Goal: Transaction & Acquisition: Purchase product/service

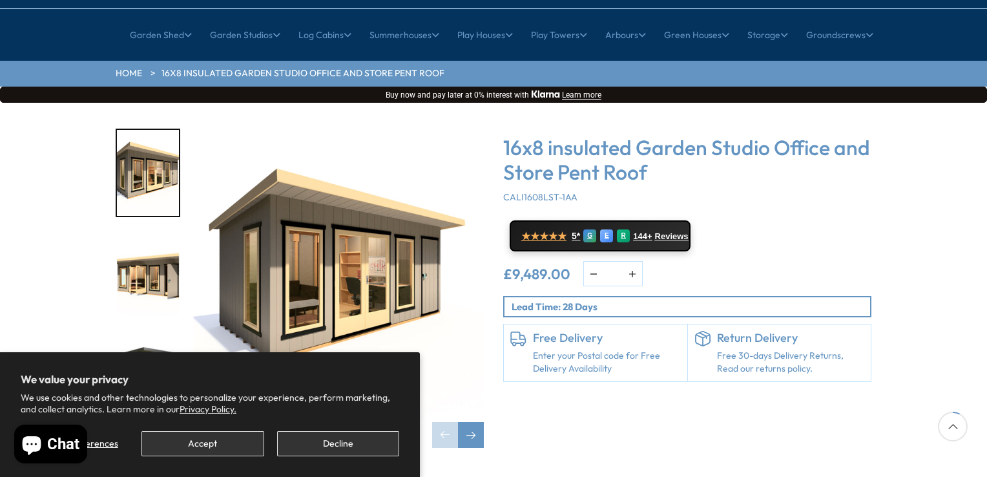
scroll to position [129, 0]
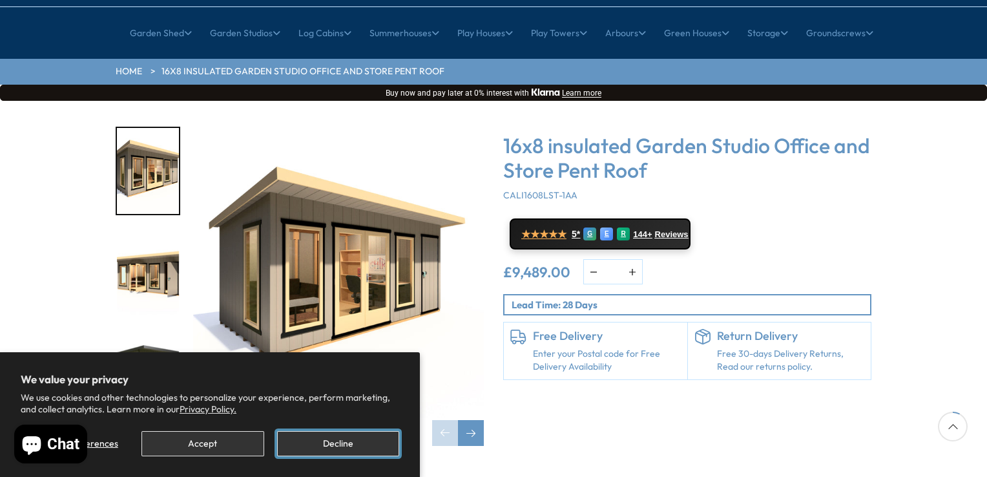
click at [333, 443] on button "Decline" at bounding box center [338, 443] width 122 height 25
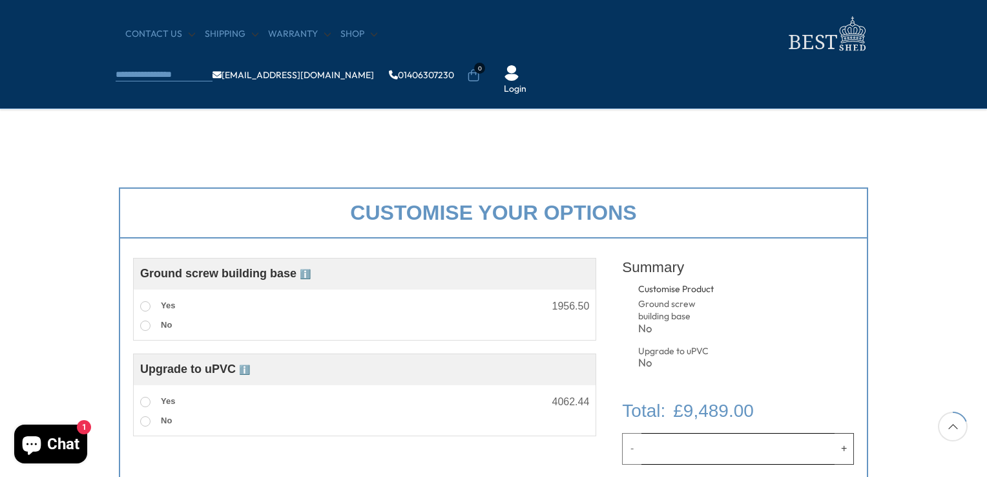
scroll to position [388, 0]
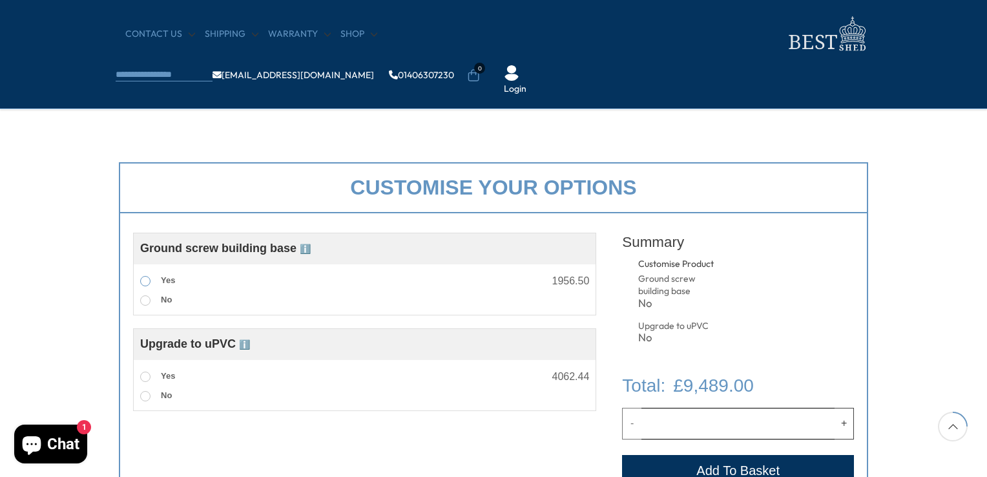
click at [148, 280] on span at bounding box center [145, 281] width 10 height 10
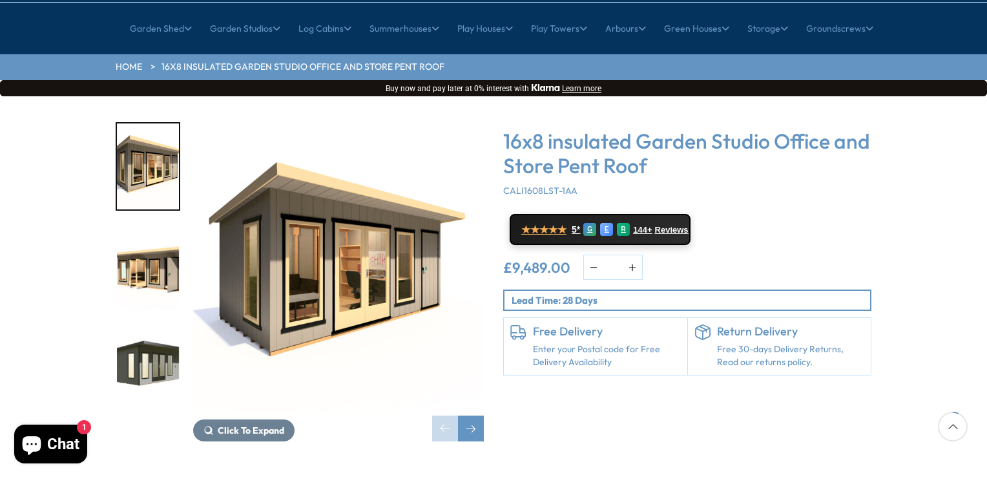
scroll to position [194, 0]
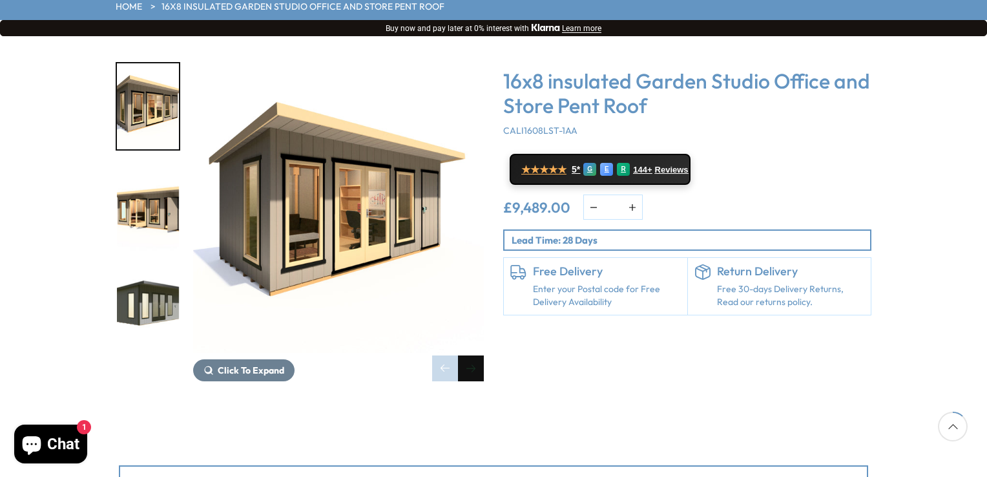
click at [476, 355] on div "Next slide" at bounding box center [471, 368] width 26 height 26
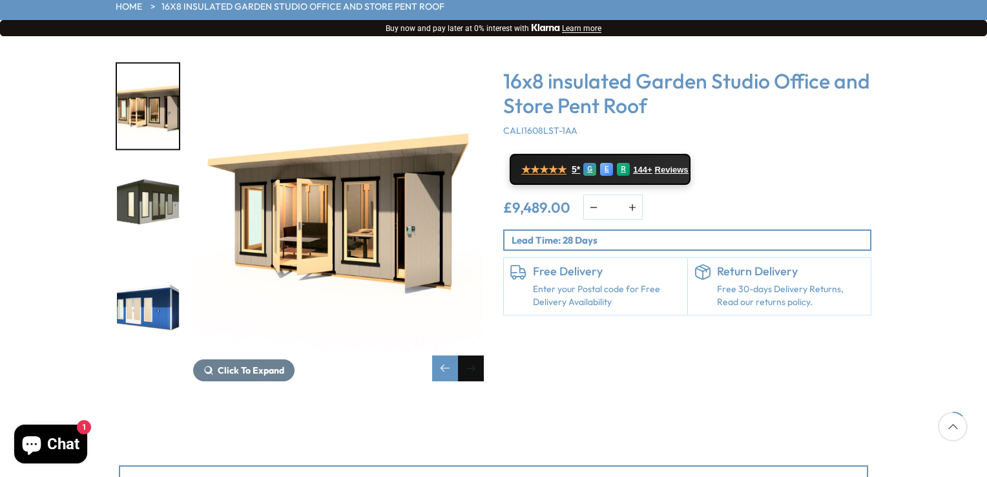
click at [470, 355] on div "Next slide" at bounding box center [471, 368] width 26 height 26
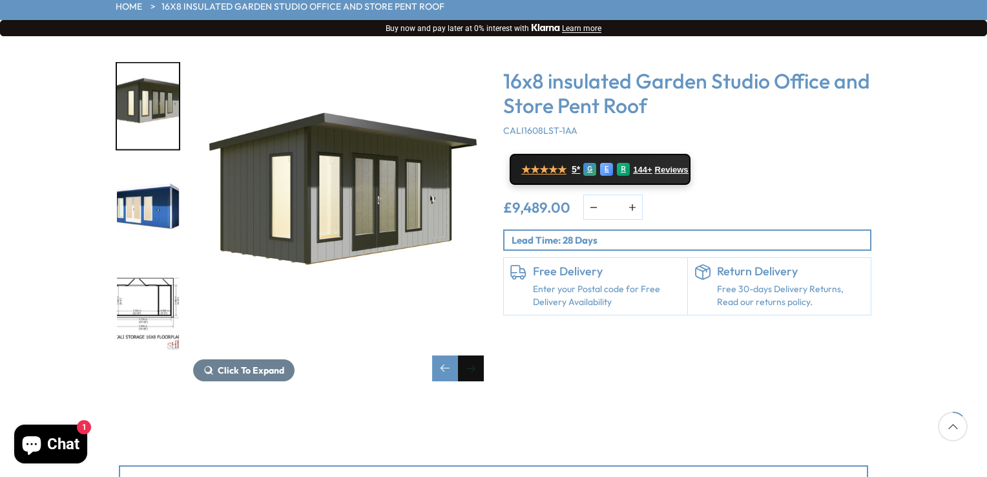
click at [471, 355] on div "Next slide" at bounding box center [471, 368] width 26 height 26
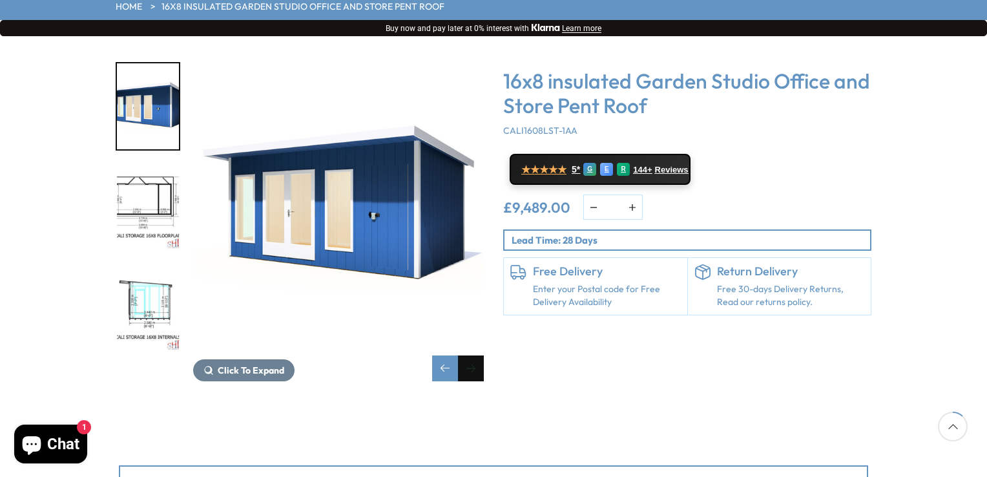
click at [471, 355] on div "Next slide" at bounding box center [471, 368] width 26 height 26
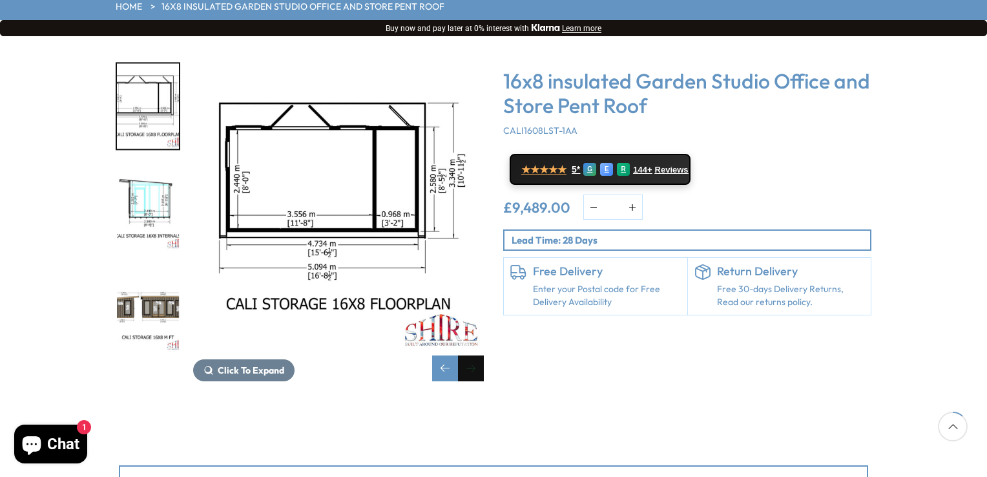
click at [471, 355] on div "Next slide" at bounding box center [471, 368] width 26 height 26
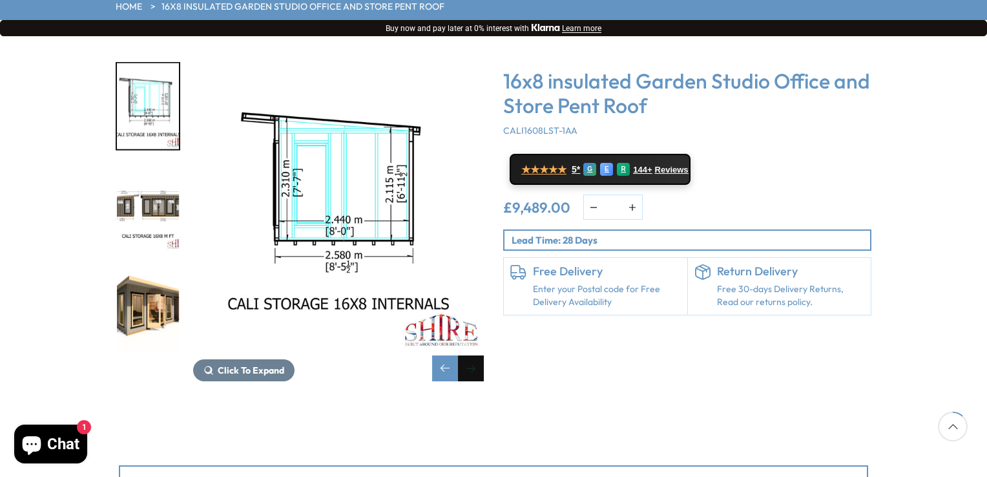
click at [471, 355] on div "Next slide" at bounding box center [471, 368] width 26 height 26
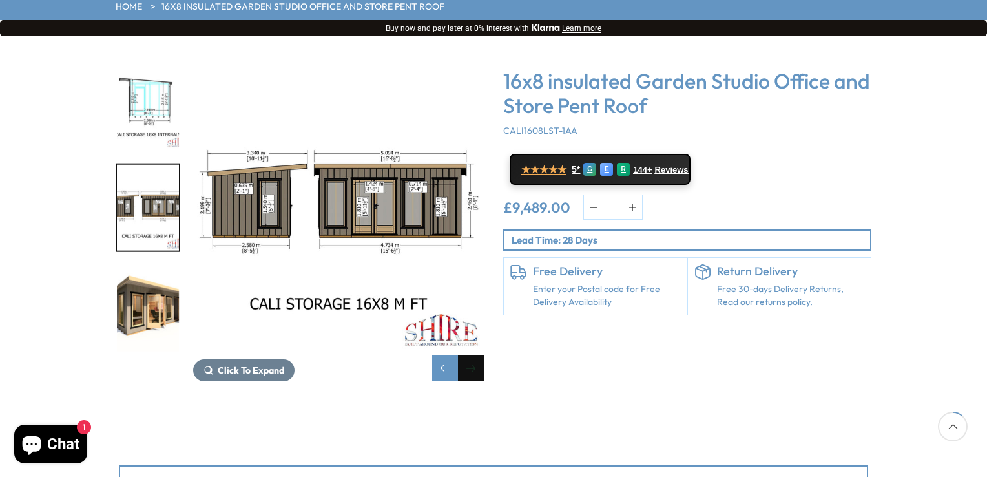
click at [471, 355] on div "Next slide" at bounding box center [471, 368] width 26 height 26
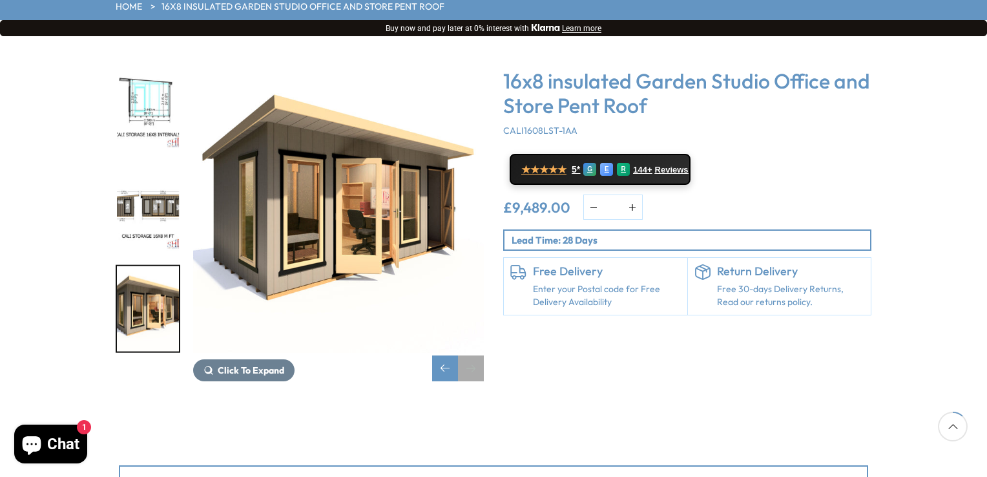
click at [471, 355] on div "Next slide" at bounding box center [471, 368] width 26 height 26
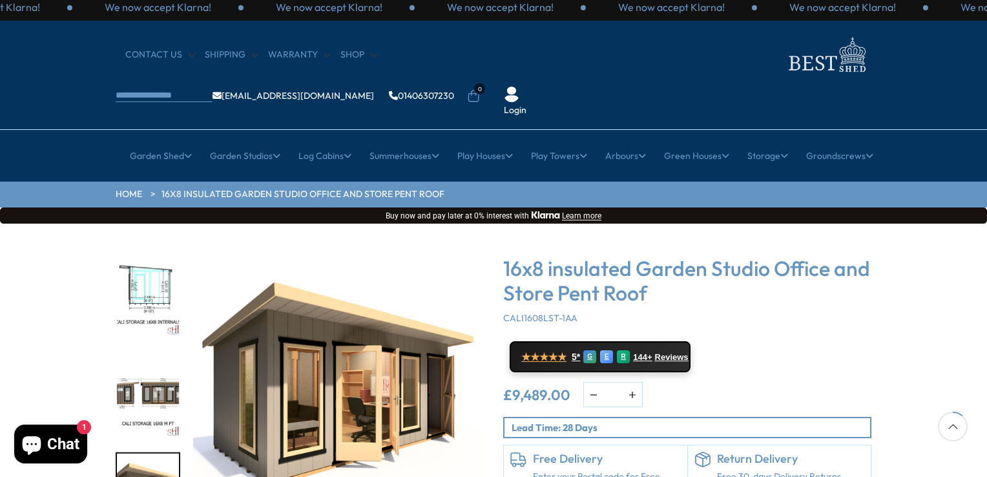
scroll to position [0, 0]
